Goal: Transaction & Acquisition: Purchase product/service

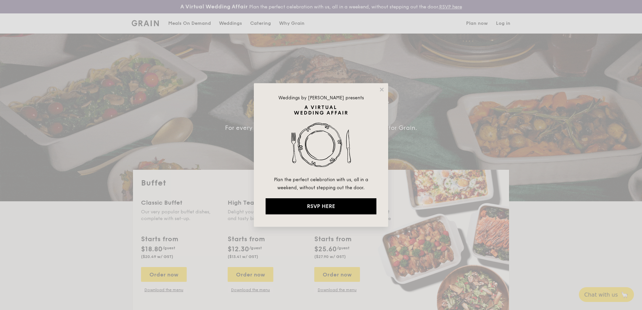
select select
click at [384, 90] on icon at bounding box center [382, 90] width 6 height 6
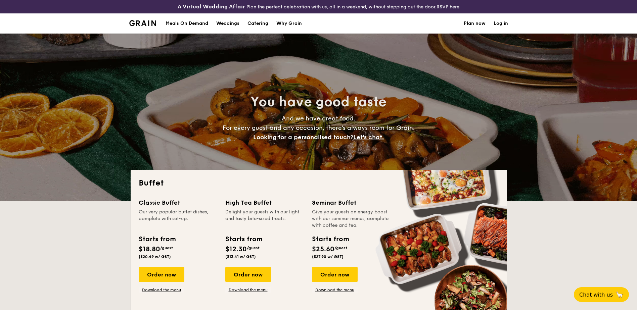
click at [185, 21] on div "Meals On Demand" at bounding box center [187, 23] width 43 height 20
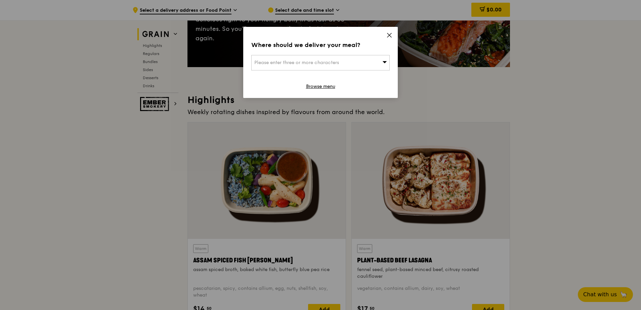
scroll to position [168, 0]
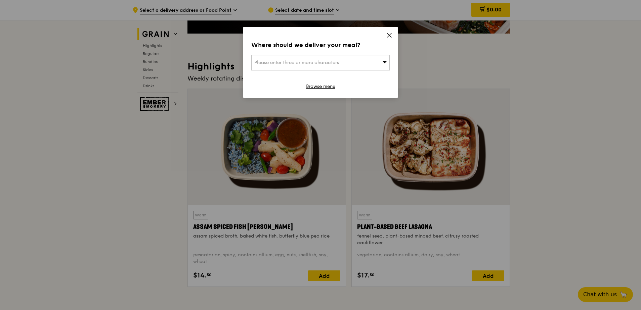
click at [387, 35] on icon at bounding box center [389, 35] width 6 height 6
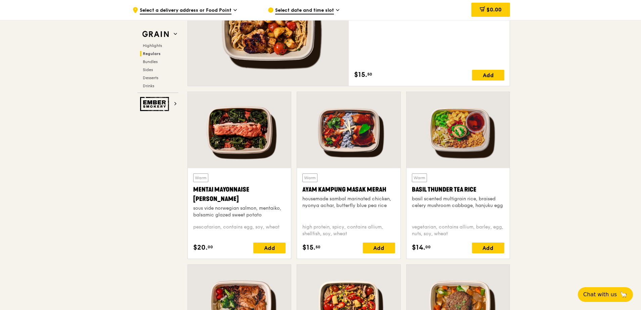
scroll to position [493, 0]
